Goal: Find contact information: Find contact information

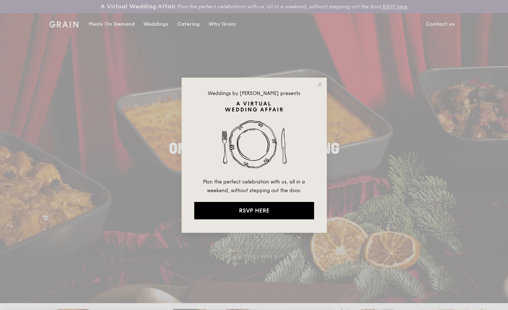
drag, startPoint x: 453, startPoint y: 26, endPoint x: 440, endPoint y: 22, distance: 13.6
click at [452, 26] on div "Weddings by [PERSON_NAME] presents Plan the perfect celebration with us, all in…" at bounding box center [254, 155] width 508 height 310
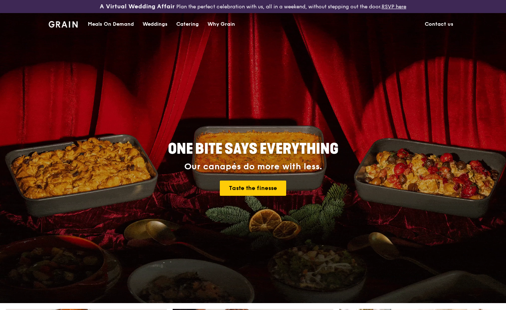
click at [439, 22] on link "Contact us" at bounding box center [438, 24] width 37 height 22
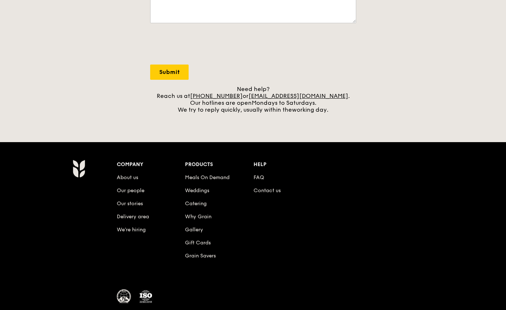
scroll to position [301, 0]
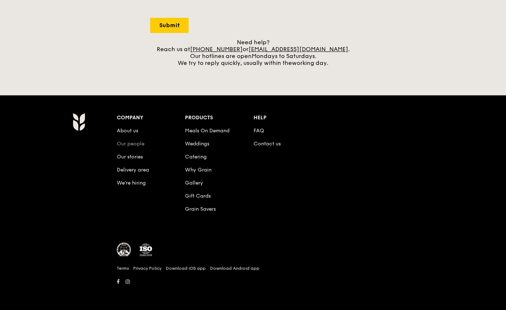
click at [128, 145] on link "Our people" at bounding box center [131, 144] width 28 height 6
